Goal: Task Accomplishment & Management: Use online tool/utility

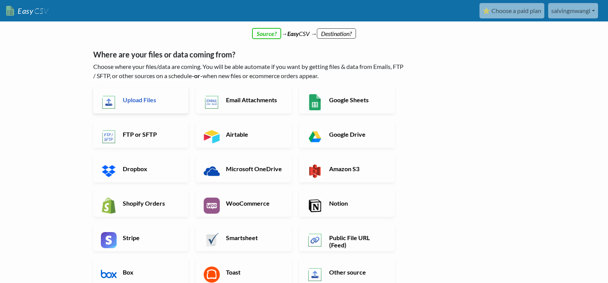
click at [154, 95] on link "Upload Files" at bounding box center [140, 100] width 95 height 27
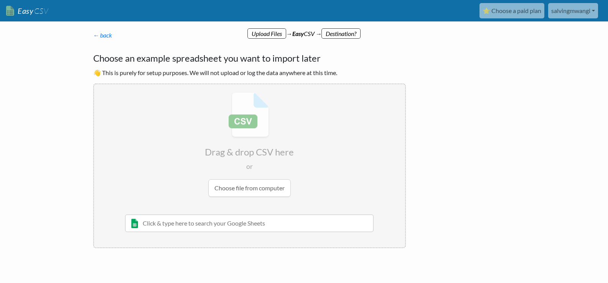
click at [247, 186] on input "file" at bounding box center [249, 144] width 311 height 121
type input "C:\fakepath\Coaching leads - Sheet1 - Coaching leads - Sheet1.csv (1).csv"
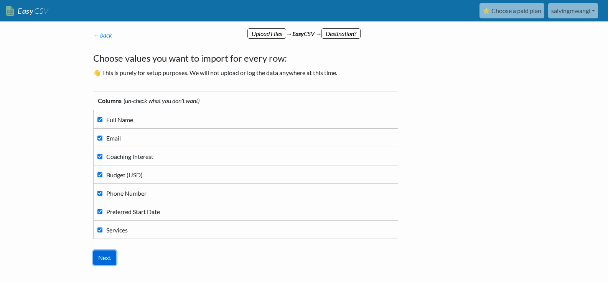
click at [102, 256] on input "Next" at bounding box center [104, 258] width 23 height 15
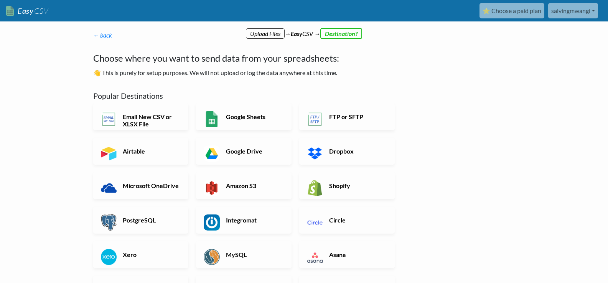
click at [337, 32] on p "← back Thanks for signing up! Set up your Import Flow and Upload Page in 1 minu…" at bounding box center [249, 35] width 313 height 9
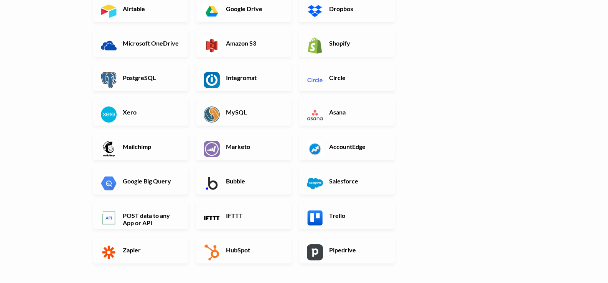
scroll to position [196, 0]
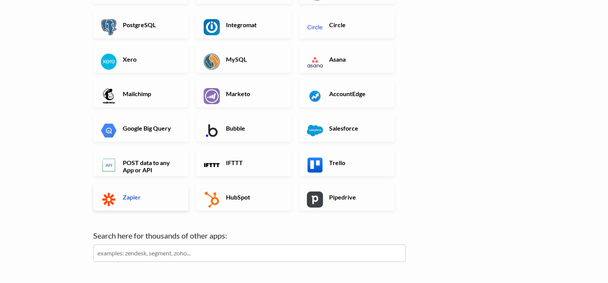
click at [143, 199] on h6 "Zapier" at bounding box center [151, 197] width 60 height 7
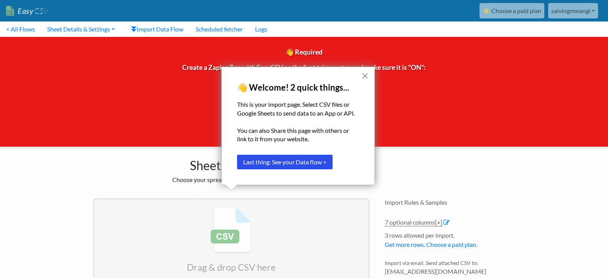
scroll to position [67, 0]
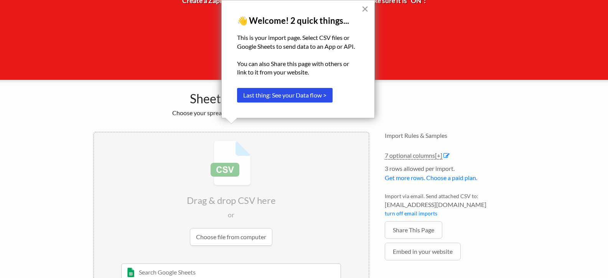
click at [367, 3] on button "×" at bounding box center [364, 9] width 7 height 12
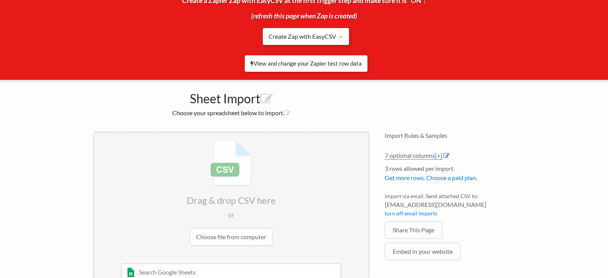
click at [328, 39] on link "Create Zap with EasyCSV →" at bounding box center [305, 37] width 87 height 18
